Goal: Check status

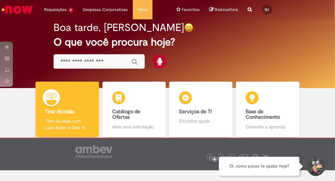
scroll to position [33, 0]
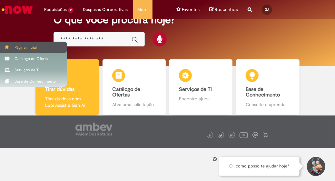
click at [16, 49] on div "Página inicial" at bounding box center [33, 47] width 67 height 11
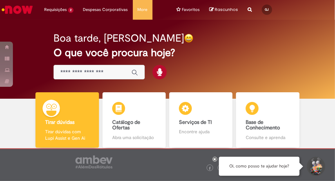
click at [25, 5] on img "Ir para a Homepage" at bounding box center [17, 9] width 33 height 13
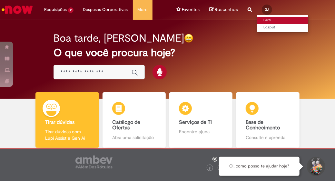
click at [270, 21] on link "Perfil" at bounding box center [282, 20] width 51 height 7
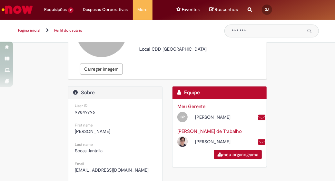
scroll to position [66, 0]
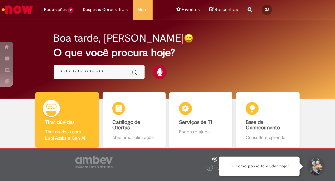
click at [164, 118] on link "Catálogo de Ofertas Catálogo de Ofertas Abra uma solicitação" at bounding box center [134, 120] width 67 height 56
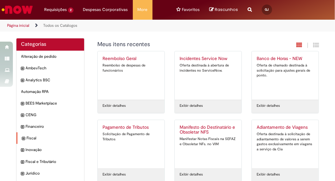
click at [41, 134] on div "Fiscal Itens" at bounding box center [50, 138] width 68 height 12
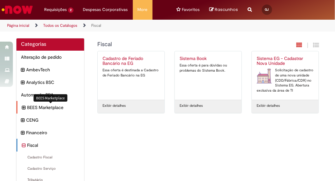
click at [38, 106] on span "BEES Marketplace Itens" at bounding box center [53, 107] width 52 height 6
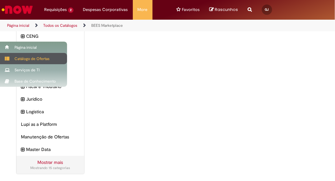
scroll to position [95, 0]
click at [9, 61] on div "Catálogo de Ofertas" at bounding box center [33, 58] width 67 height 11
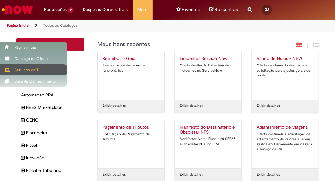
click at [16, 70] on div "Serviços de TI" at bounding box center [33, 69] width 67 height 11
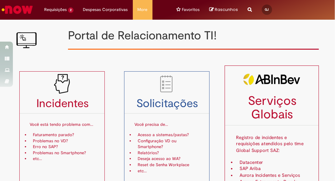
scroll to position [10, 0]
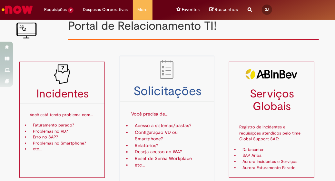
click at [168, 134] on li "Configuração VD ou Smartphone?" at bounding box center [166, 135] width 71 height 13
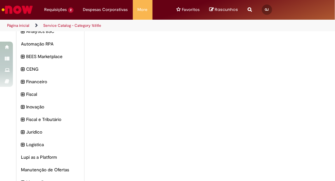
scroll to position [51, 0]
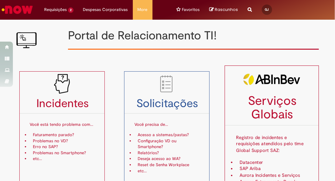
click at [272, 148] on p "Registro de incidentes e requisições atendidos pelo time Global Support SAZ:" at bounding box center [271, 141] width 71 height 28
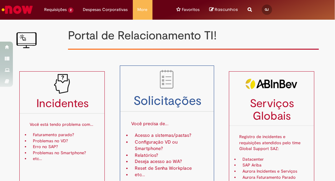
scroll to position [12, 0]
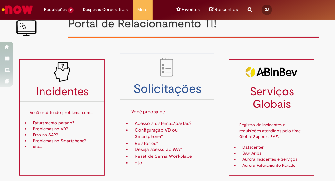
click at [155, 121] on li "Acesso a sistemas/pastas?" at bounding box center [166, 123] width 71 height 6
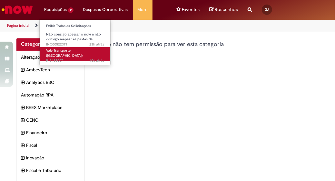
click at [83, 50] on link "Vale Transporte ([GEOGRAPHIC_DATA]) 10d atrás 10 dias atrás R13433007" at bounding box center [75, 54] width 71 height 14
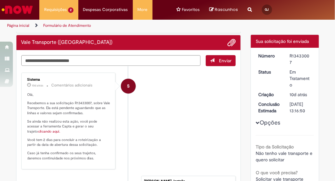
scroll to position [49, 0]
